Goal: Navigation & Orientation: Understand site structure

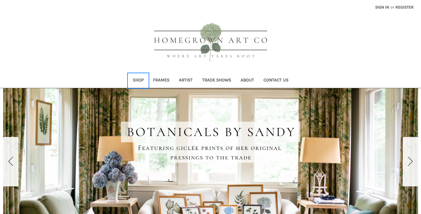
click at [140, 80] on link "Shop" at bounding box center [138, 80] width 20 height 14
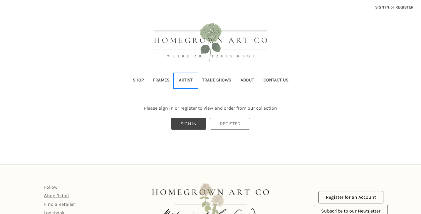
click at [186, 79] on link "Artist" at bounding box center [185, 80] width 23 height 14
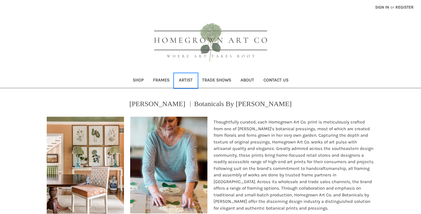
click at [188, 80] on link "Artist" at bounding box center [185, 80] width 23 height 14
click at [161, 79] on link "Frames" at bounding box center [161, 80] width 26 height 14
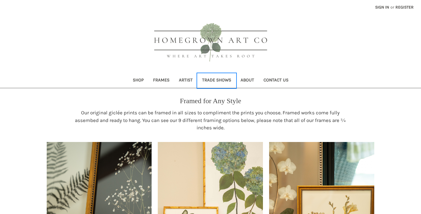
click at [221, 82] on link "Trade Shows" at bounding box center [216, 80] width 38 height 14
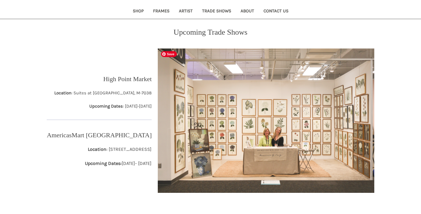
scroll to position [98, 0]
